Goal: Task Accomplishment & Management: Manage account settings

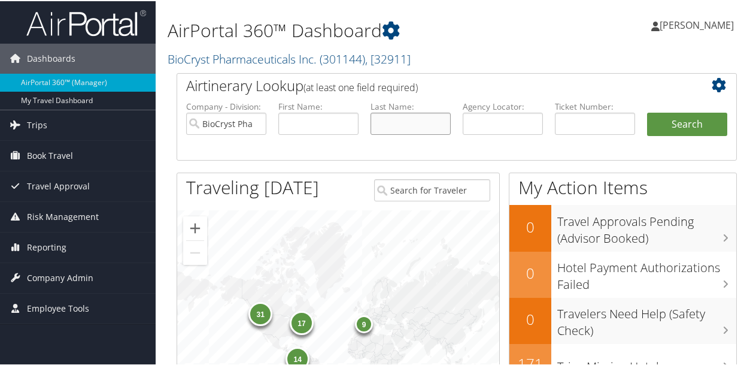
click at [428, 124] on li "Last Name:" at bounding box center [411, 127] width 92 height 56
type input "angelini"
click at [647, 111] on button "Search" at bounding box center [687, 123] width 80 height 24
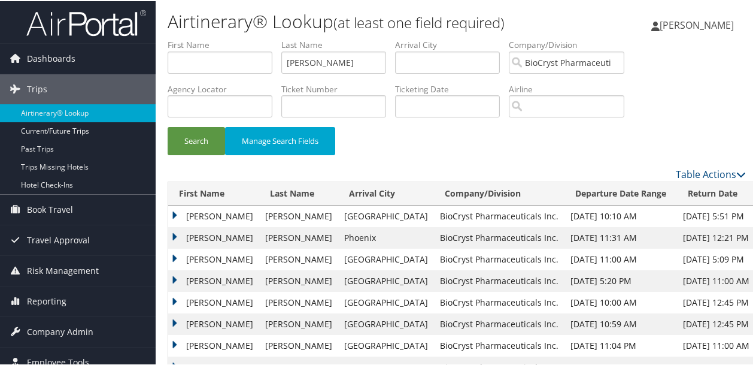
click at [171, 210] on td "STEPHANIE LYNN" at bounding box center [213, 215] width 91 height 22
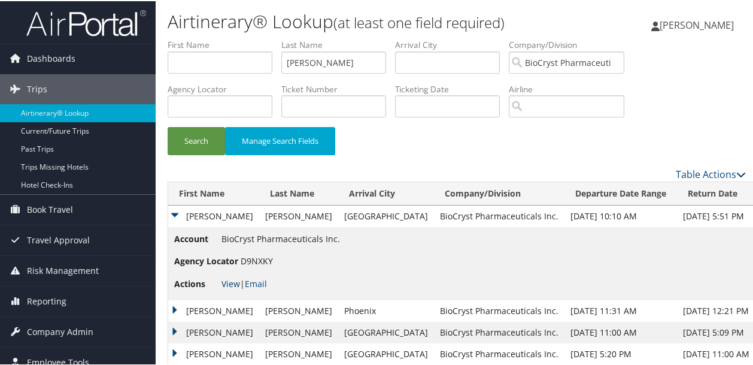
click at [233, 278] on link "View" at bounding box center [230, 282] width 19 height 11
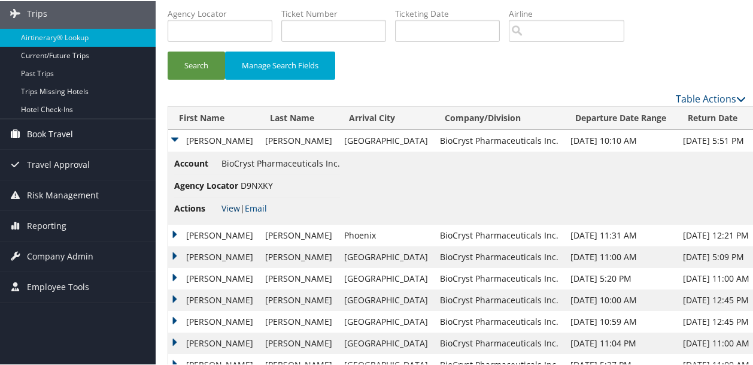
scroll to position [60, 0]
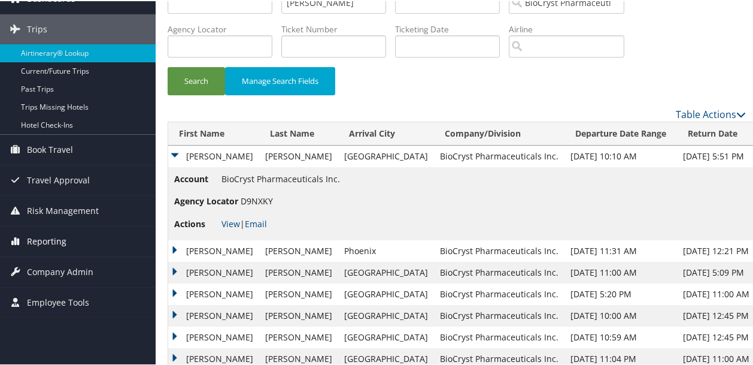
click at [43, 237] on span "Reporting" at bounding box center [47, 240] width 40 height 30
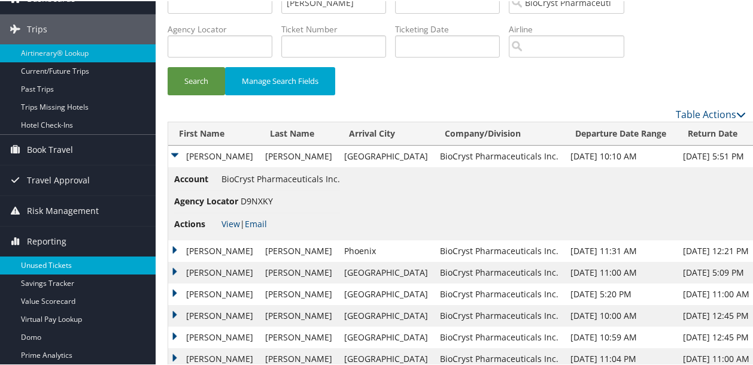
click at [49, 264] on link "Unused Tickets" at bounding box center [78, 264] width 156 height 18
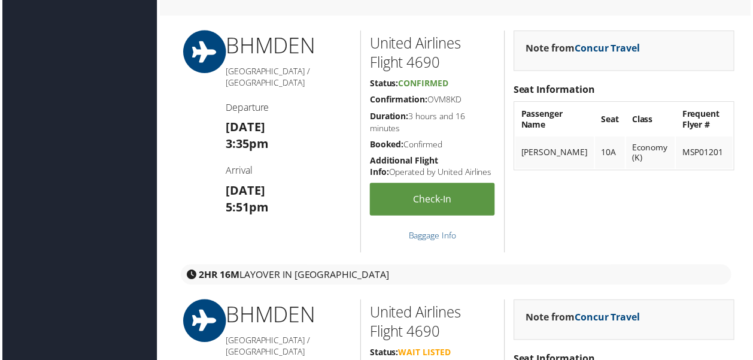
scroll to position [963, 0]
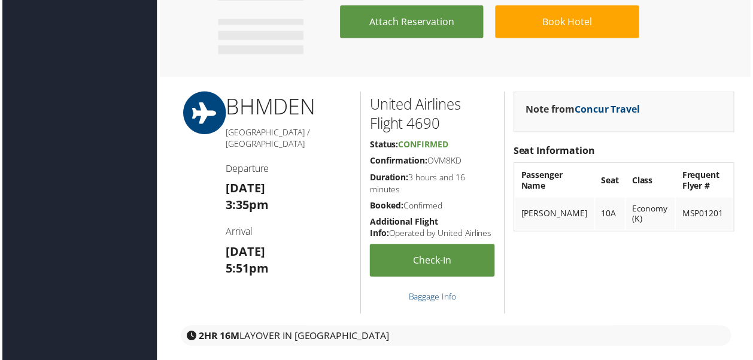
click at [56, 32] on div "Dashboards AirPortal 360™ (Manager) My Travel Dashboard Trips Airtinerary® Look…" at bounding box center [379, 83] width 758 height 2092
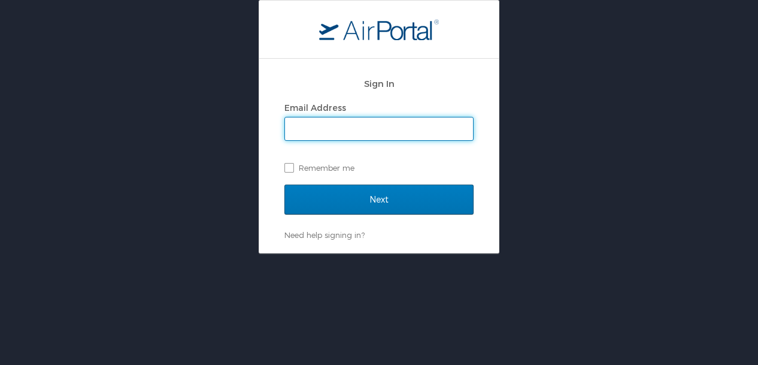
type input "elenich@biocryst.com"
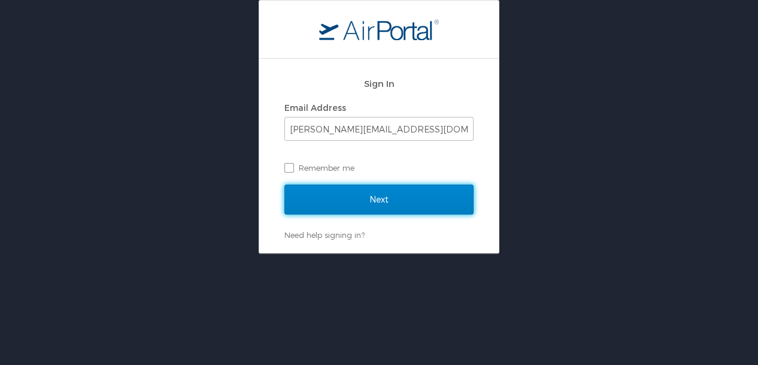
click at [388, 202] on input "Next" at bounding box center [378, 199] width 189 height 30
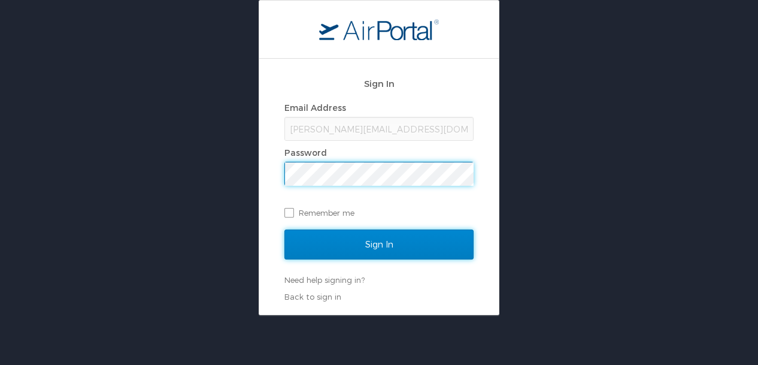
click at [375, 243] on input "Sign In" at bounding box center [378, 244] width 189 height 30
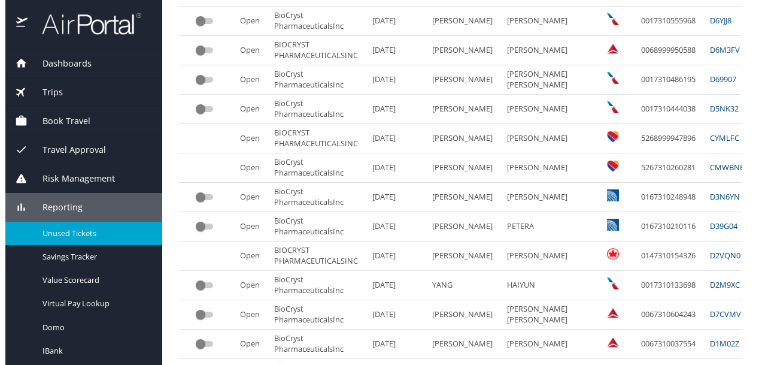
scroll to position [479, 0]
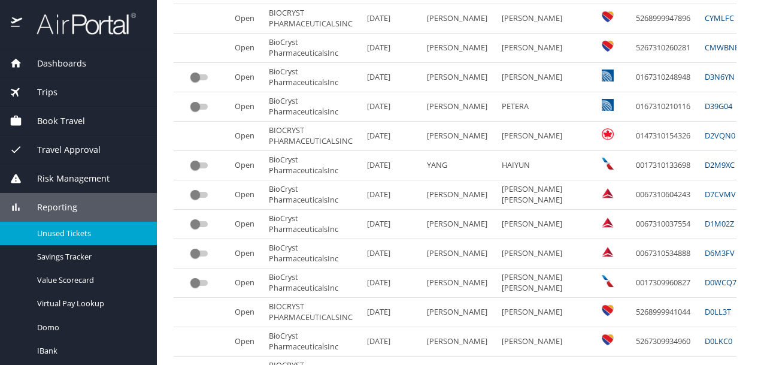
click at [291, 80] on PharmaceuticalsInc "BioCryst PharmaceuticalsInc" at bounding box center [313, 77] width 98 height 29
click at [709, 71] on link "D3N6YN" at bounding box center [720, 76] width 30 height 11
click at [202, 73] on input "custom pagination table" at bounding box center [195, 77] width 43 height 14
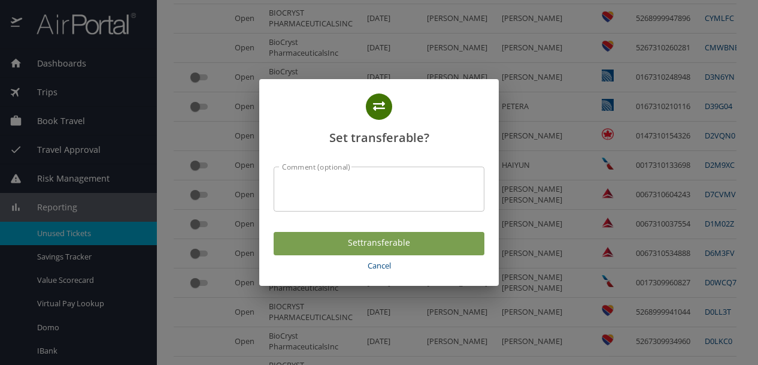
click at [321, 238] on span "Set transferable" at bounding box center [379, 242] width 192 height 15
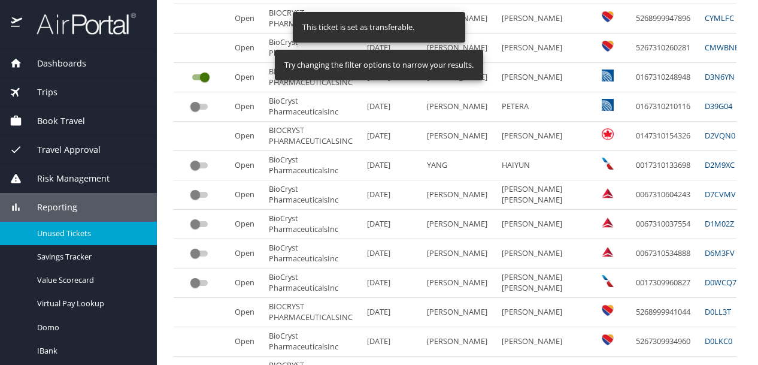
click at [251, 83] on td "Open" at bounding box center [247, 77] width 34 height 29
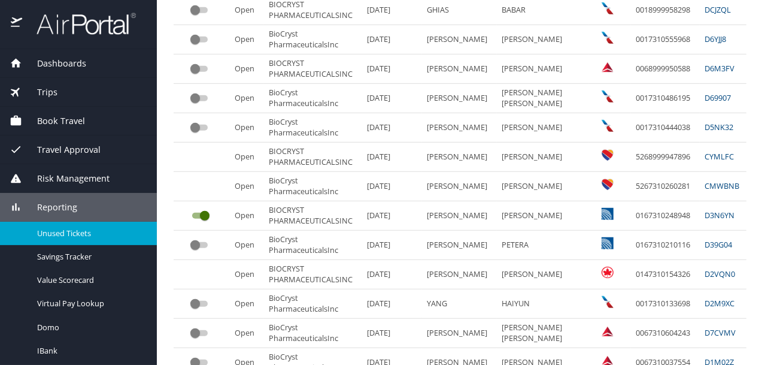
scroll to position [359, 0]
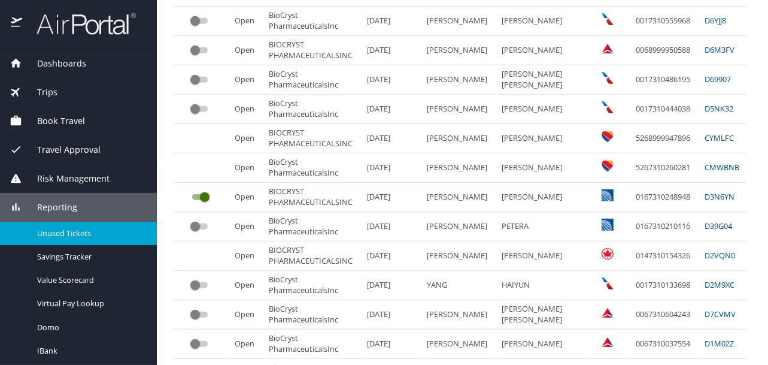
click at [710, 193] on link "D3N6YN" at bounding box center [720, 196] width 30 height 11
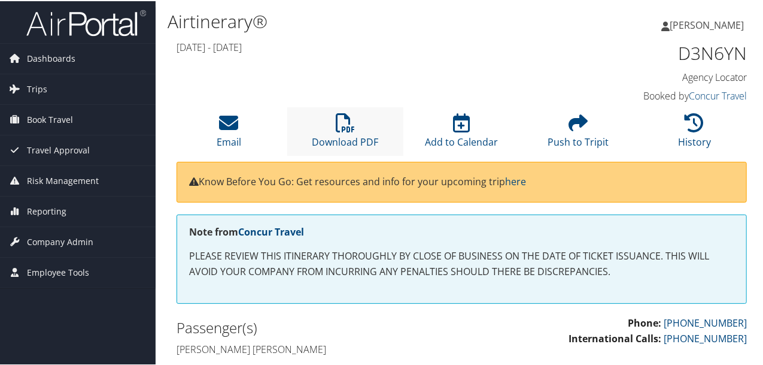
click at [360, 131] on li "Download PDF" at bounding box center [345, 130] width 117 height 48
